Goal: Navigation & Orientation: Find specific page/section

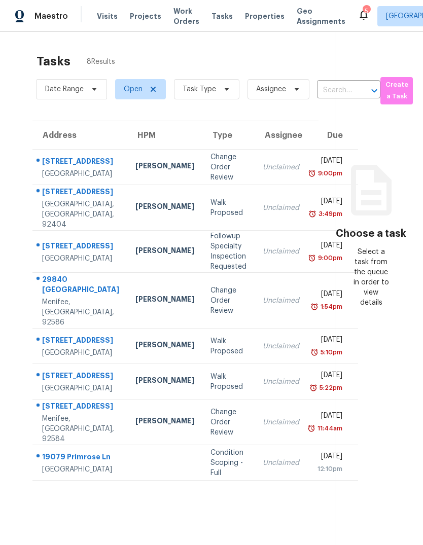
scroll to position [-6, 0]
click at [111, 18] on span "Visits" at bounding box center [107, 16] width 21 height 10
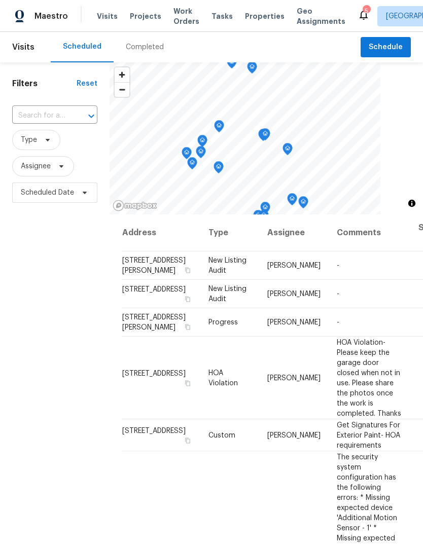
click at [259, 16] on span "Properties" at bounding box center [265, 16] width 40 height 10
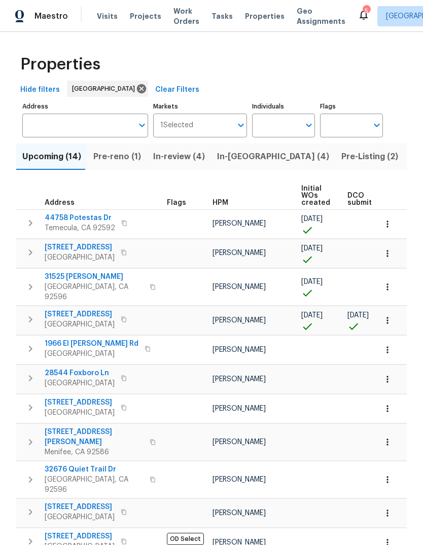
click at [111, 17] on span "Visits" at bounding box center [107, 16] width 21 height 10
